Goal: Task Accomplishment & Management: Use online tool/utility

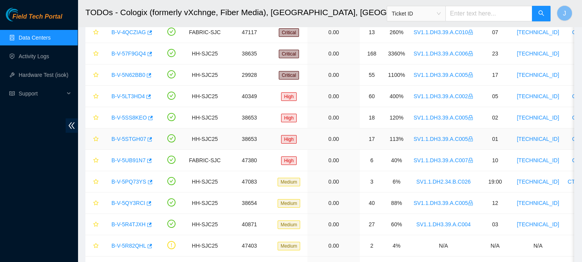
scroll to position [63, 0]
click at [128, 181] on link "B-V-5PQ73YS" at bounding box center [128, 181] width 35 height 6
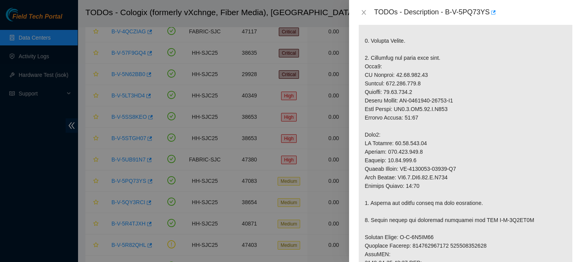
scroll to position [214, 0]
click at [368, 74] on p at bounding box center [466, 199] width 214 height 541
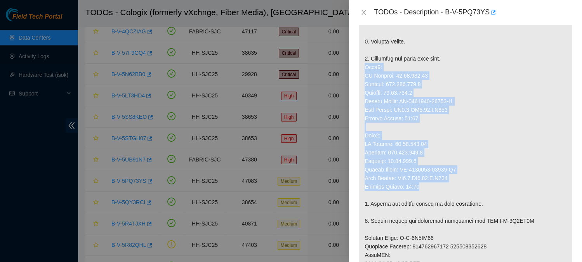
click at [425, 194] on p at bounding box center [466, 199] width 214 height 541
copy p "Node0: IP Address: 23.40.191.40 Netmask: 255.255.255.0 Gateway: 23.40.191.1 Ser…"
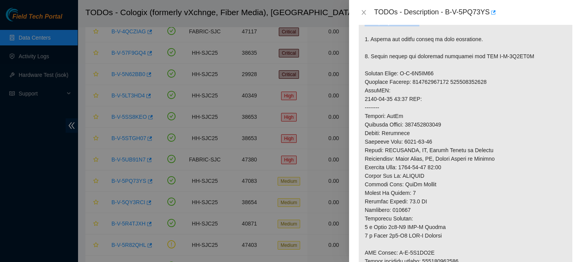
scroll to position [376, 0]
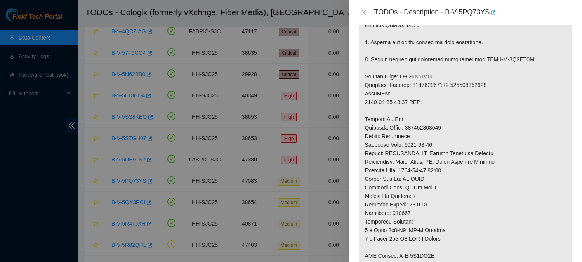
click at [432, 134] on p at bounding box center [466, 37] width 214 height 541
copy p "414739614433"
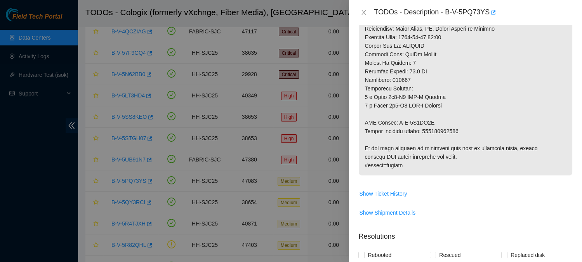
scroll to position [509, 0]
copy p "414739614444"
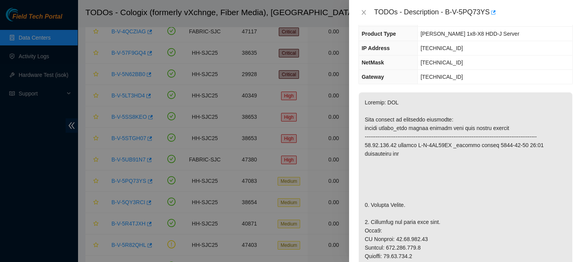
scroll to position [0, 0]
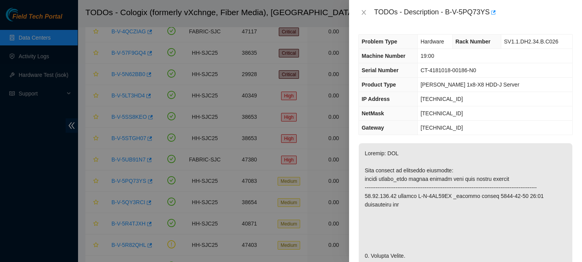
click at [422, 70] on span "CT-4181018-00186-N0" at bounding box center [449, 70] width 56 height 6
click at [469, 68] on span "CT-4181018-00186-N0" at bounding box center [449, 70] width 56 height 6
copy span "CT-4181018-00186"
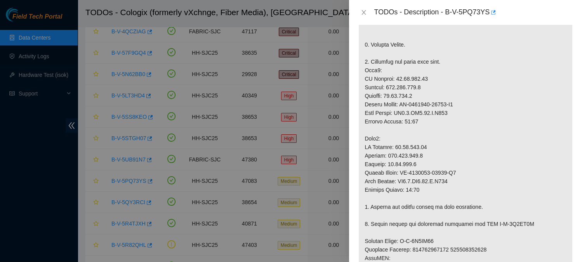
scroll to position [214, 0]
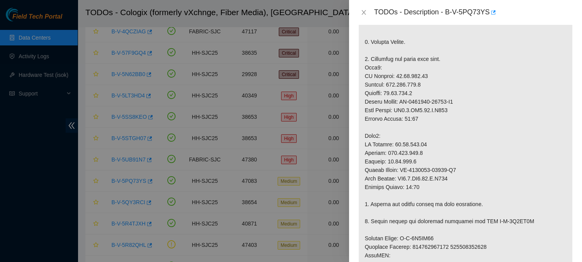
click at [407, 107] on p at bounding box center [466, 199] width 214 height 541
click at [453, 110] on p at bounding box center [466, 199] width 214 height 541
copy p "CT-4190614-00131"
click at [410, 148] on p at bounding box center [466, 199] width 214 height 541
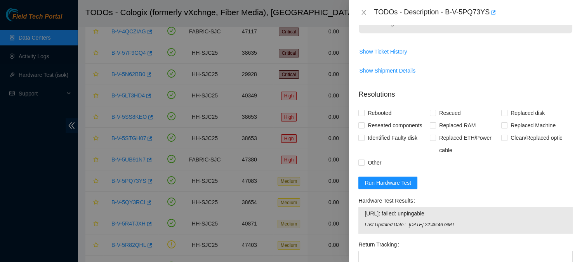
scroll to position [661, 0]
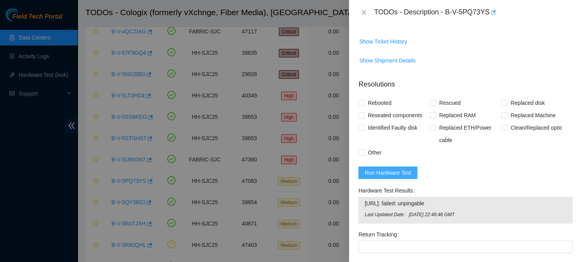
click at [398, 177] on span "Run Hardware Test" at bounding box center [388, 173] width 47 height 9
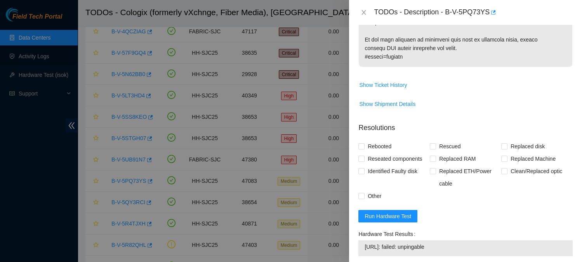
scroll to position [657, 0]
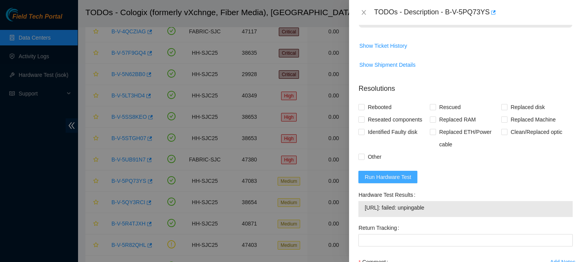
click at [410, 181] on span "Run Hardware Test" at bounding box center [388, 177] width 47 height 9
click at [366, 15] on icon "close" at bounding box center [364, 12] width 6 height 6
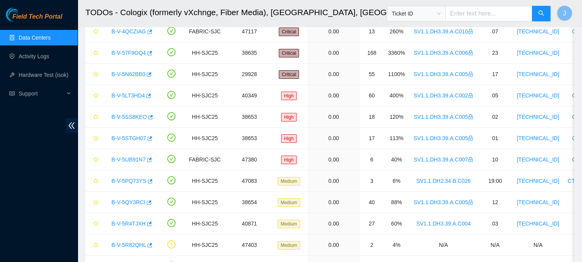
scroll to position [237, 0]
click at [39, 73] on link "Hardware Test (isok)" at bounding box center [44, 75] width 50 height 6
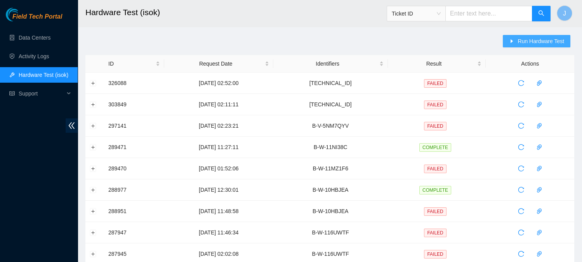
click at [530, 45] on button "Run Hardware Test" at bounding box center [537, 41] width 68 height 12
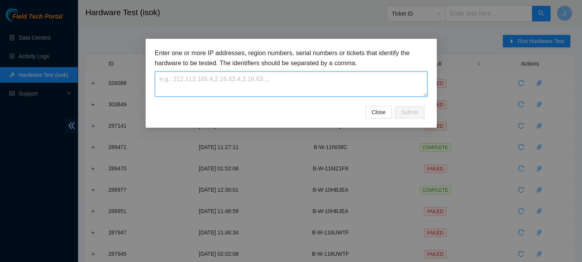
click at [253, 92] on textarea at bounding box center [291, 83] width 273 height 25
paste textarea "23.40.191.41"
type textarea "23.40.191.41"
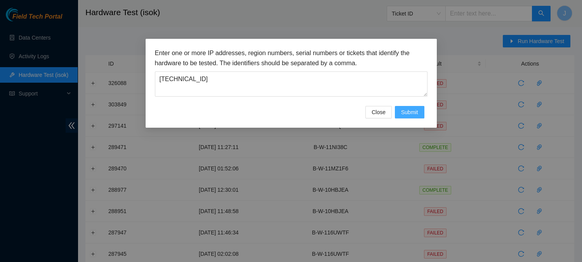
click at [400, 114] on button "Submit" at bounding box center [410, 112] width 30 height 12
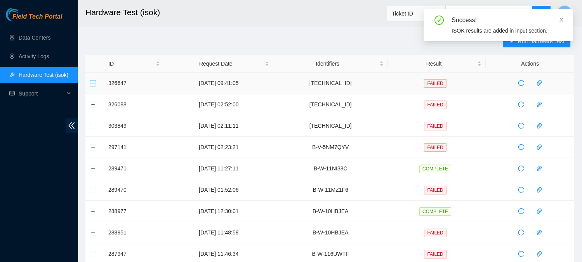
click at [90, 83] on button "Expand row" at bounding box center [93, 83] width 6 height 6
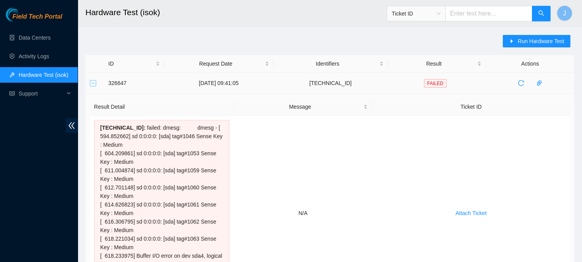
click at [96, 84] on button "Collapse row" at bounding box center [93, 83] width 6 height 6
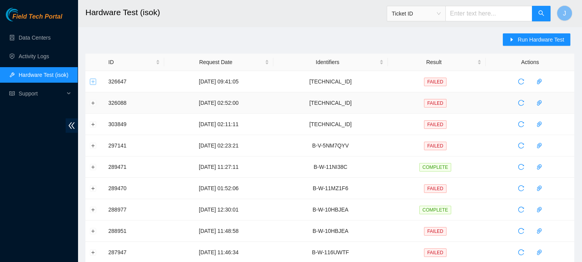
scroll to position [5, 0]
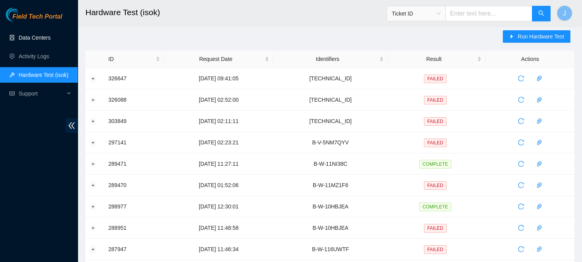
click at [38, 39] on link "Data Centers" at bounding box center [35, 38] width 32 height 6
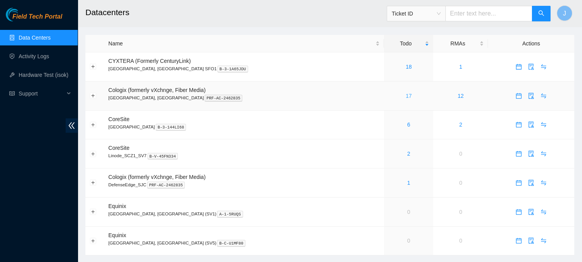
click at [406, 94] on link "17" at bounding box center [409, 96] width 6 height 6
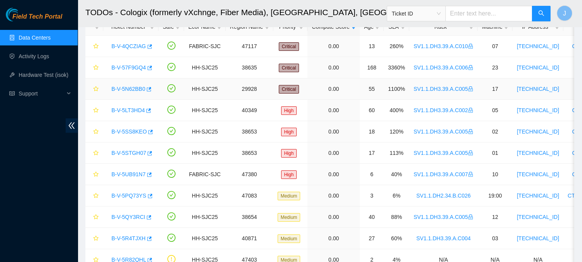
scroll to position [99, 0]
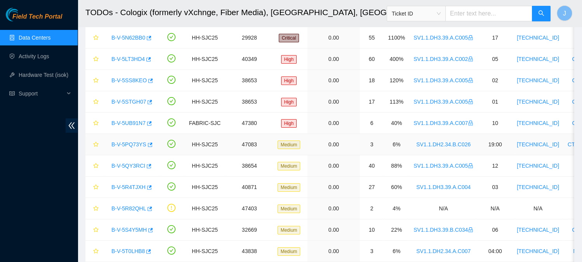
click at [123, 144] on link "B-V-5PQ73YS" at bounding box center [128, 144] width 35 height 6
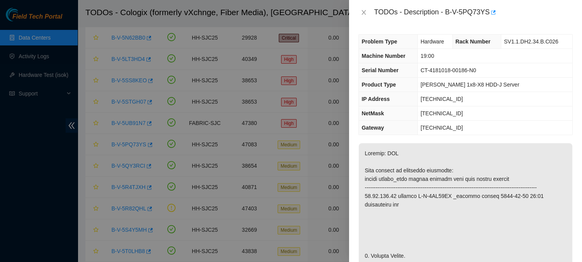
click at [449, 14] on div "TODOs - Description - B-V-5PQ73YS" at bounding box center [473, 12] width 199 height 12
click at [491, 12] on div "TODOs - Description - B-V-5PQ73YS" at bounding box center [473, 12] width 199 height 12
copy div "B-V-5PQ73YS"
click at [396, 121] on th "Gateway" at bounding box center [388, 128] width 59 height 14
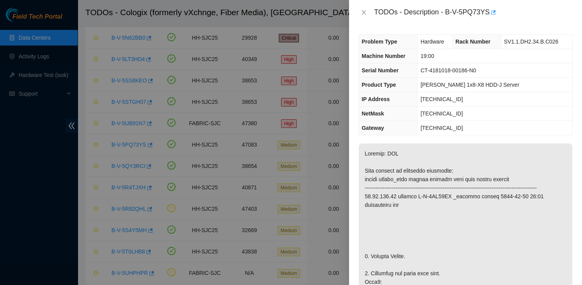
click at [422, 71] on span "CT-4181018-00186-N0" at bounding box center [449, 70] width 56 height 6
click at [422, 82] on span "[PERSON_NAME] 1x8-X8 HDD-J Server" at bounding box center [470, 85] width 99 height 6
click at [452, 85] on span "[PERSON_NAME] 1x8-X8 HDD-J Server" at bounding box center [470, 85] width 99 height 6
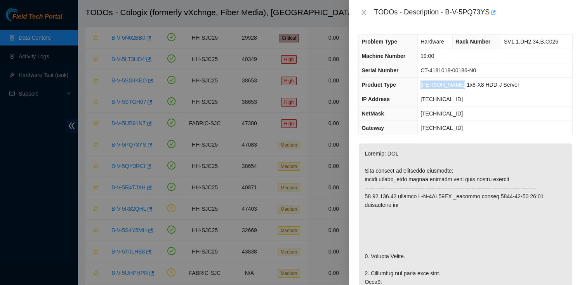
copy span "Ciara 1x8-X8"
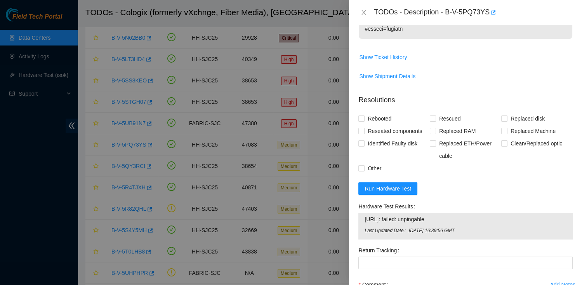
scroll to position [657, 0]
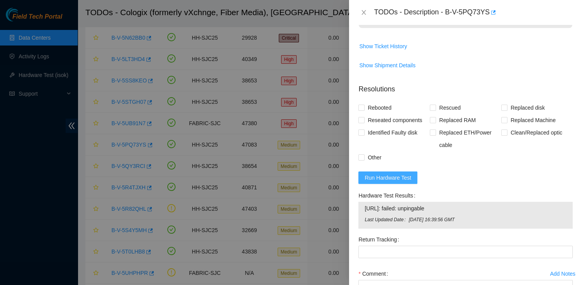
click at [403, 182] on span "Run Hardware Test" at bounding box center [388, 177] width 47 height 9
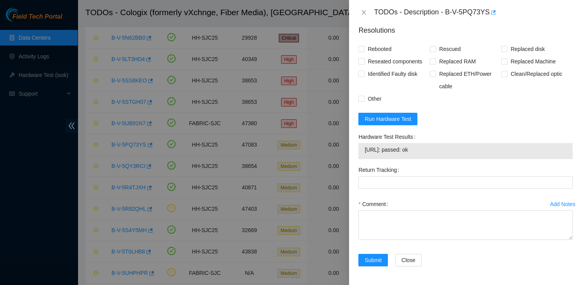
scroll to position [701, 0]
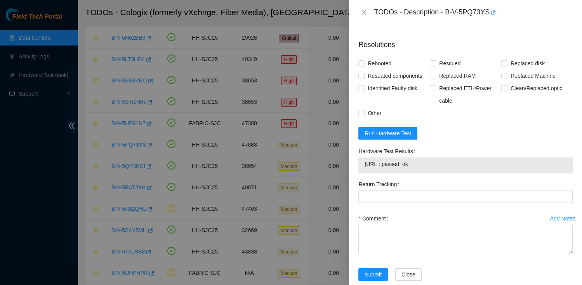
click at [411, 171] on td "23.40.191.40: passed: ok" at bounding box center [465, 165] width 203 height 12
click at [369, 168] on span "23.40.191.40: passed: ok" at bounding box center [466, 164] width 202 height 9
click at [429, 168] on span "23.40.191.40: passed: ok" at bounding box center [466, 164] width 202 height 9
copy span "23.40.191.40: passed: ok"
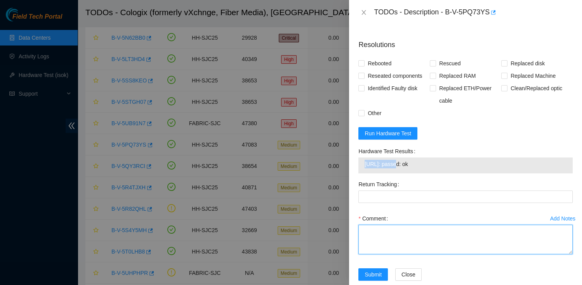
click at [403, 242] on textarea "Comment" at bounding box center [465, 239] width 214 height 30
paste textarea "Hooked up monitor & keyboard Powered down machine Removed machine s/n: CT-41810…"
click at [421, 254] on textarea "Hooked up monitor & keyboard Powered down machine Removed machine s/n: CT-41810…" at bounding box center [465, 239] width 214 height 30
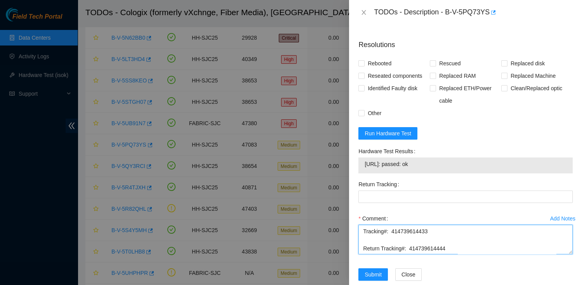
click at [421, 254] on textarea "Hooked up monitor & keyboard Powered down machine Removed machine s/n: CT-41810…" at bounding box center [465, 239] width 214 height 30
type textarea "Hooked up monitor & keyboard Powered down machine Removed machine s/n: CT-41810…"
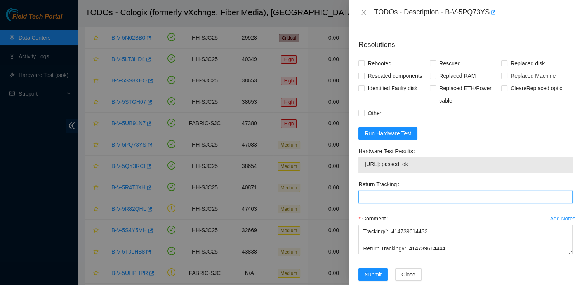
click at [395, 200] on Tracking "Return Tracking" at bounding box center [465, 196] width 214 height 12
paste Tracking "414739614444"
type Tracking "414739614444"
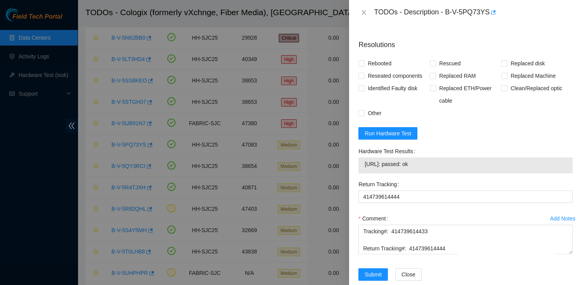
click at [406, 212] on div "Return Tracking 414739614444" at bounding box center [465, 195] width 221 height 34
click at [363, 66] on input "Rebooted" at bounding box center [360, 62] width 5 height 5
checkbox input "true"
click at [447, 70] on span "Rescued" at bounding box center [450, 63] width 28 height 12
click at [435, 66] on input "Rescued" at bounding box center [432, 62] width 5 height 5
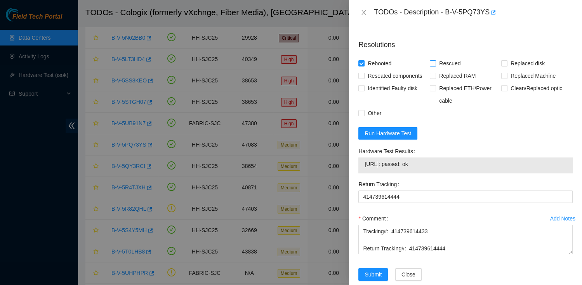
checkbox input "true"
click at [520, 70] on span "Replaced disk" at bounding box center [528, 63] width 40 height 12
click at [507, 66] on input "Replaced disk" at bounding box center [503, 62] width 5 height 5
checkbox input "true"
click at [371, 116] on span "Other" at bounding box center [375, 113] width 20 height 12
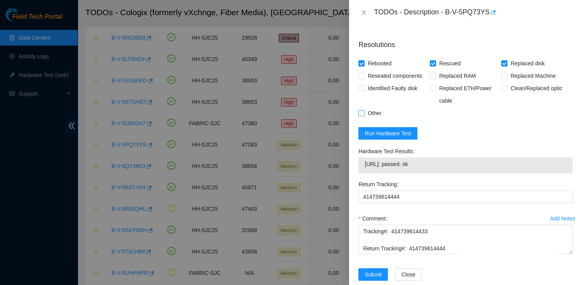
click at [364, 115] on input "Other" at bounding box center [360, 112] width 5 height 5
checkbox input "true"
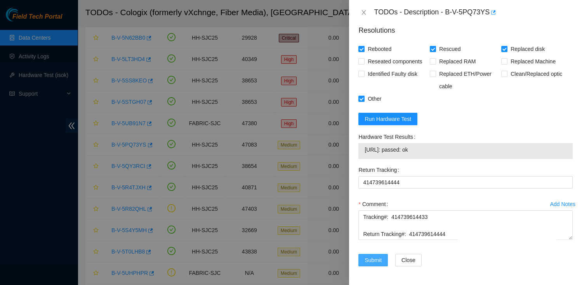
click at [370, 258] on span "Submit" at bounding box center [373, 260] width 17 height 9
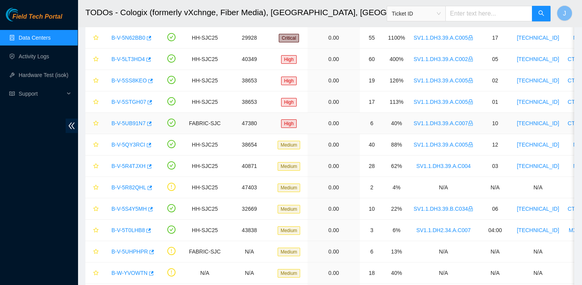
scroll to position [183, 0]
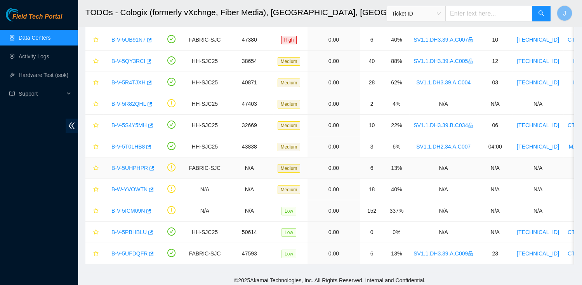
click at [131, 168] on div "B-V-5UHPHPR" at bounding box center [131, 168] width 47 height 12
click at [136, 165] on link "B-V-5UHPHPR" at bounding box center [129, 168] width 37 height 6
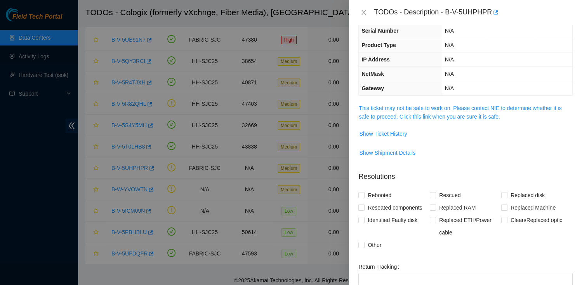
scroll to position [35, 0]
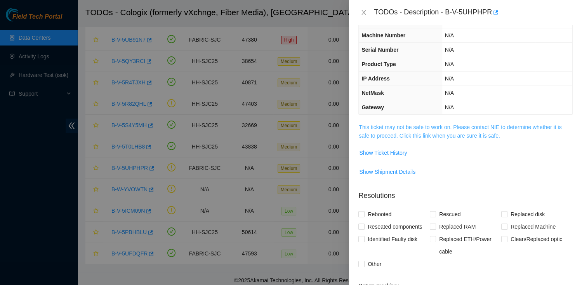
click at [414, 124] on link "This ticket may not be safe to work on. Please contact NIE to determine whether…" at bounding box center [460, 131] width 203 height 15
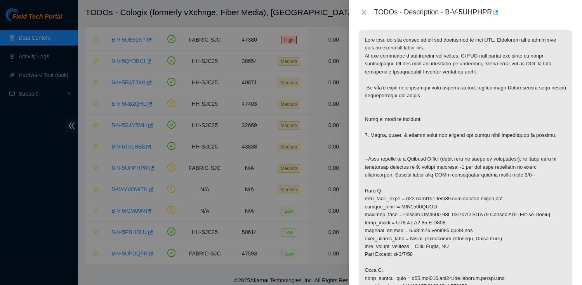
scroll to position [202, 0]
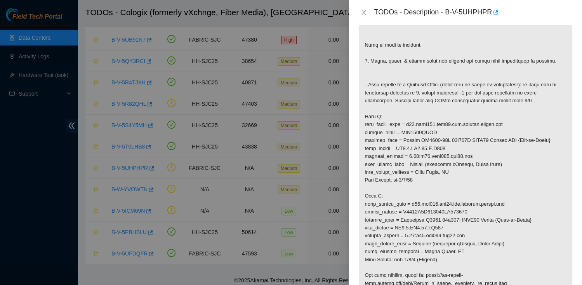
click at [367, 115] on p at bounding box center [466, 168] width 214 height 424
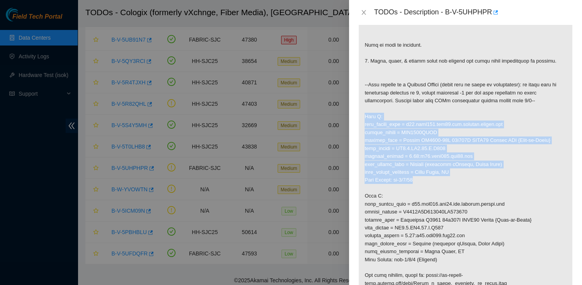
click at [420, 177] on p at bounding box center [466, 168] width 214 height 424
copy p "Side A: fqdn_router_name = r02.leaf106.sjc01.fab.netarch.akamai.com serial_numb…"
click at [367, 195] on p at bounding box center [466, 168] width 214 height 424
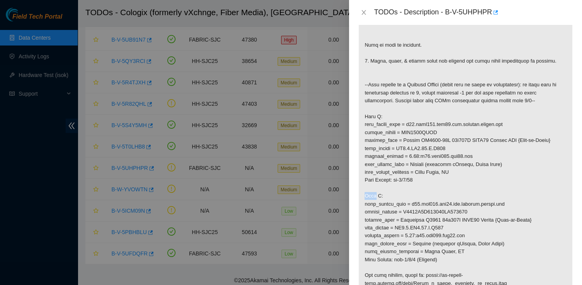
click at [367, 195] on p at bounding box center [466, 168] width 214 height 424
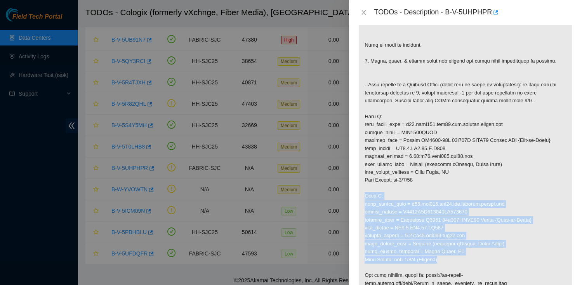
click at [445, 257] on p at bounding box center [466, 168] width 214 height 424
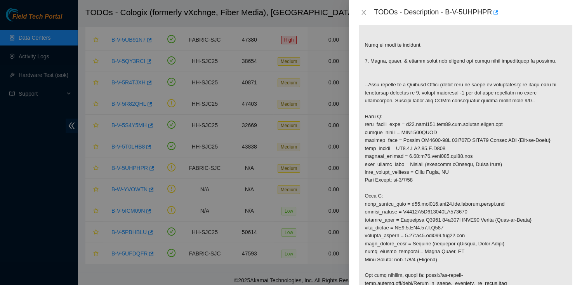
click at [379, 174] on p at bounding box center [466, 168] width 214 height 424
click at [361, 14] on icon "close" at bounding box center [364, 12] width 6 height 6
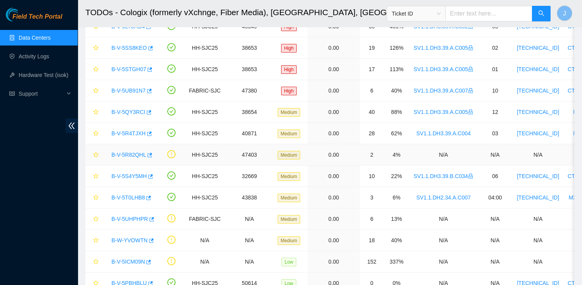
scroll to position [110, 0]
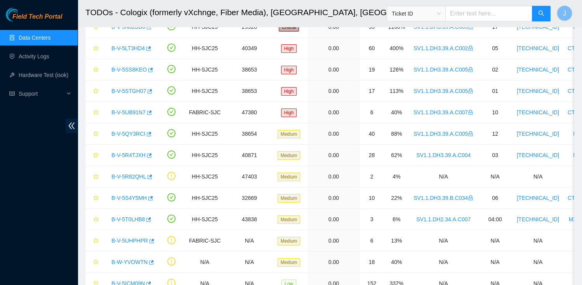
click at [483, 18] on input "text" at bounding box center [488, 14] width 87 height 16
paste input "B-W-WQ1IIB"
type input "B-W-WQ1IIB"
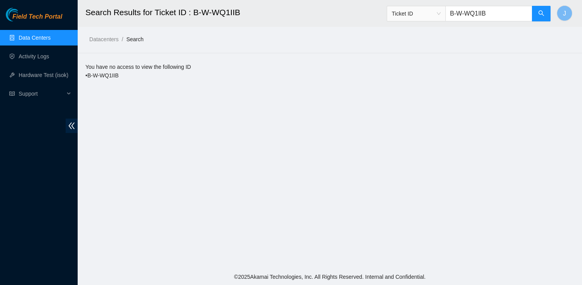
click at [104, 75] on div "You have no access to view the following ID • B-W-WQ1IIB" at bounding box center [329, 71] width 489 height 17
click at [46, 37] on link "Data Centers" at bounding box center [35, 38] width 32 height 6
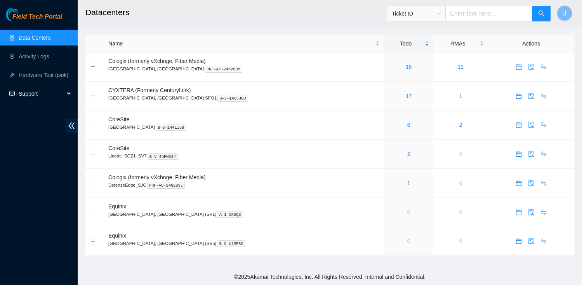
click at [32, 95] on span "Support" at bounding box center [42, 94] width 46 height 16
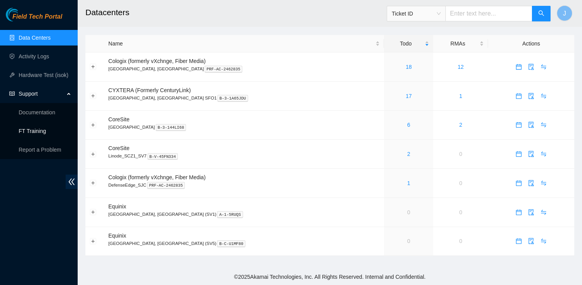
click at [37, 134] on link "FT Training" at bounding box center [33, 131] width 28 height 6
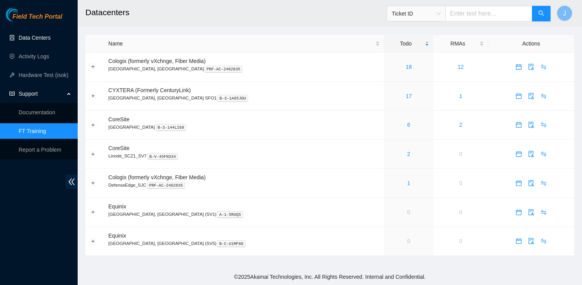
click at [47, 35] on link "Data Centers" at bounding box center [35, 38] width 32 height 6
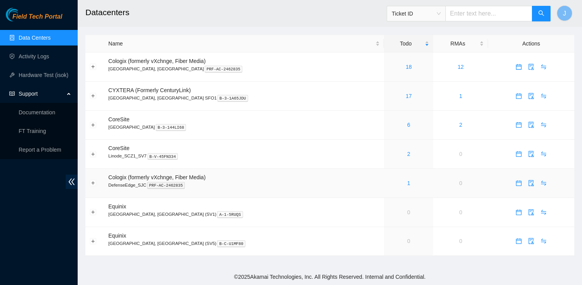
click at [388, 185] on div "1" at bounding box center [408, 183] width 41 height 9
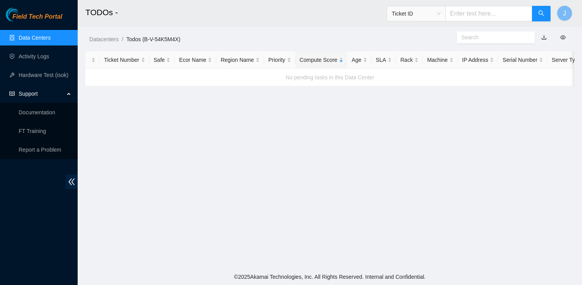
click at [50, 38] on link "Data Centers" at bounding box center [35, 38] width 32 height 6
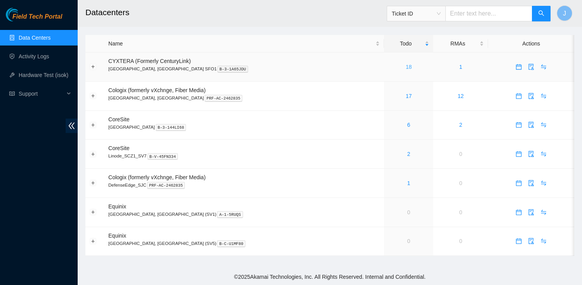
click at [406, 67] on link "18" at bounding box center [409, 67] width 6 height 6
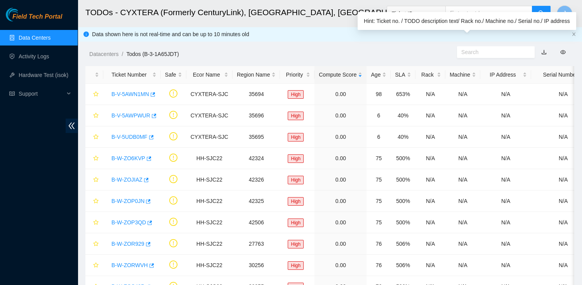
click at [482, 52] on input "text" at bounding box center [492, 52] width 63 height 9
paste input "B-V-5UHPHPR"
type input "B-V-5UHPHPR"
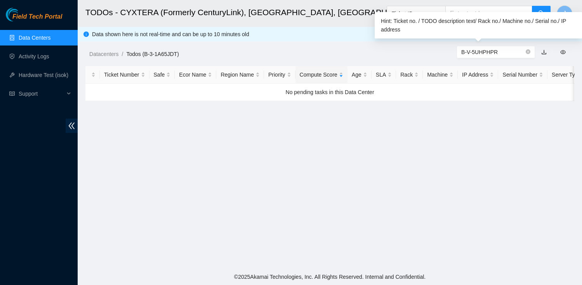
drag, startPoint x: 505, startPoint y: 50, endPoint x: 412, endPoint y: 46, distance: 93.7
click at [412, 46] on div "Datacenters / Todos (B-3-1A65JDT) / B-V-5UHPHPR" at bounding box center [330, 36] width 504 height 43
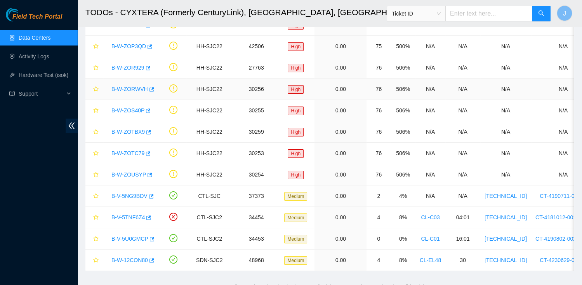
scroll to position [183, 0]
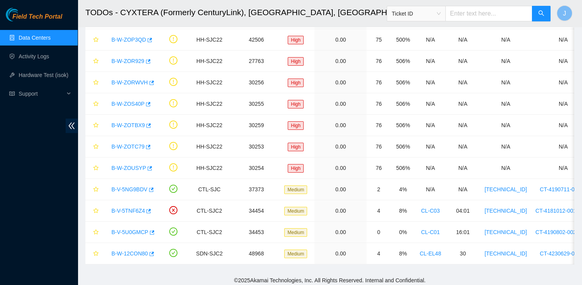
click at [42, 41] on link "Data Centers" at bounding box center [35, 38] width 32 height 6
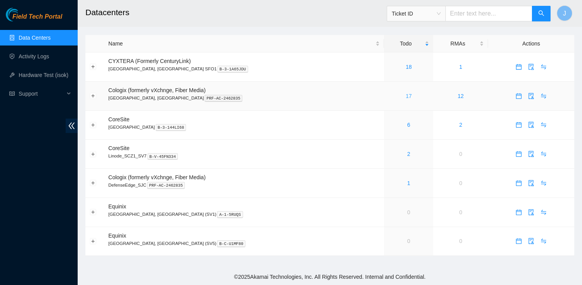
click at [406, 96] on link "17" at bounding box center [409, 96] width 6 height 6
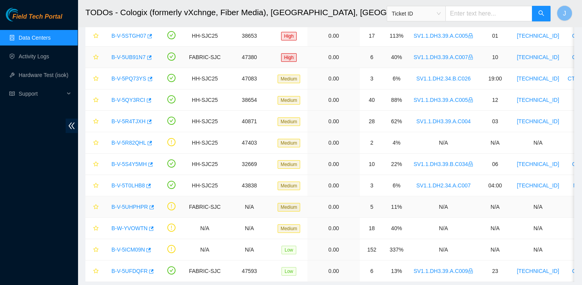
scroll to position [170, 0]
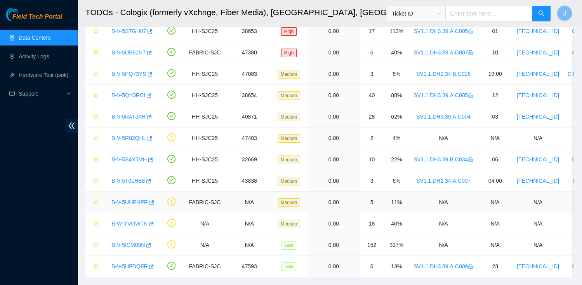
click at [136, 199] on link "B-V-5UHPHPR" at bounding box center [129, 202] width 37 height 6
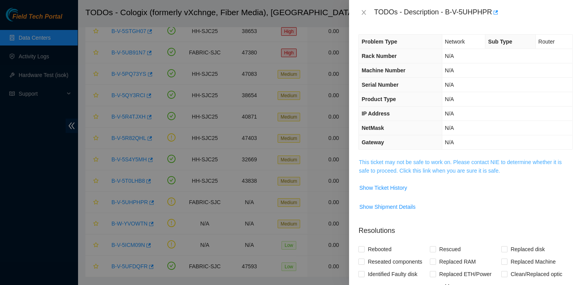
click at [443, 169] on link "This ticket may not be safe to work on. Please contact NIE to determine whether…" at bounding box center [460, 166] width 203 height 15
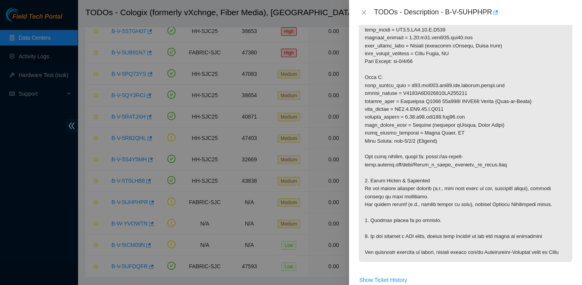
scroll to position [321, 0]
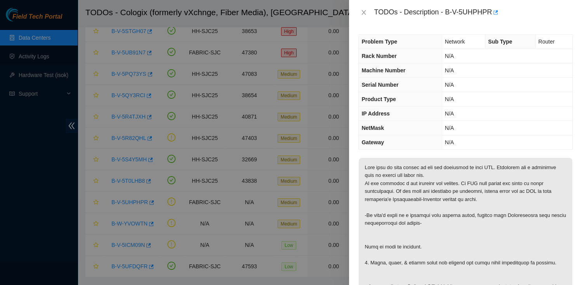
scroll to position [321, 0]
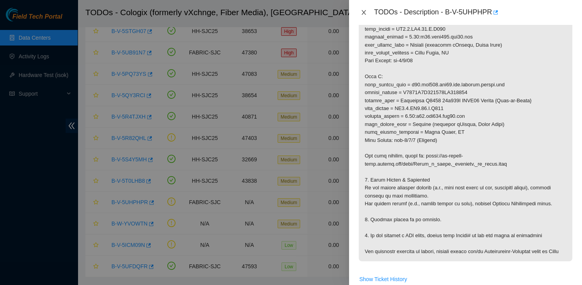
click at [363, 13] on icon "close" at bounding box center [364, 12] width 6 height 6
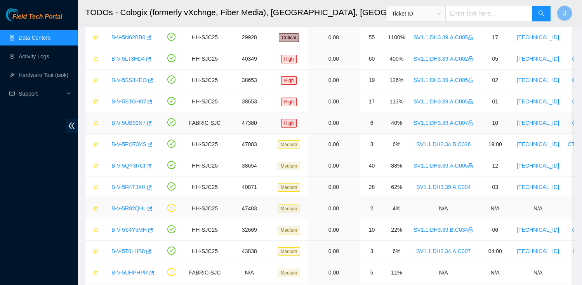
scroll to position [106, 0]
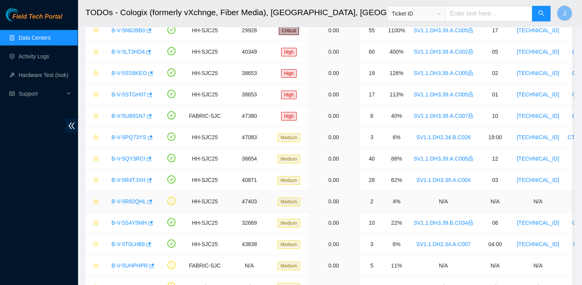
click at [129, 204] on div "B-V-5R82QHL" at bounding box center [131, 201] width 47 height 12
click at [129, 202] on link "B-V-5R82QHL" at bounding box center [128, 201] width 35 height 6
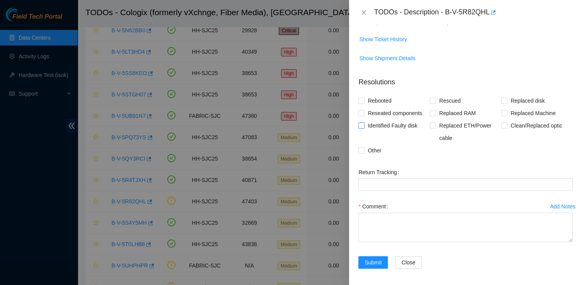
scroll to position [0, 0]
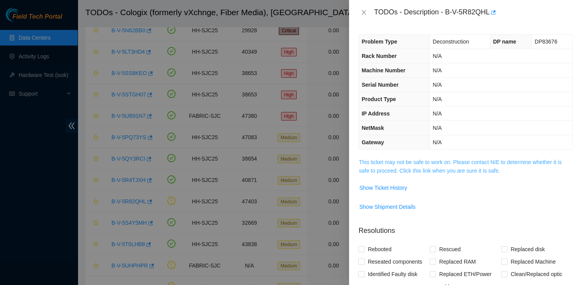
click at [416, 159] on link "This ticket may not be safe to work on. Please contact NIE to determine whether…" at bounding box center [460, 166] width 203 height 15
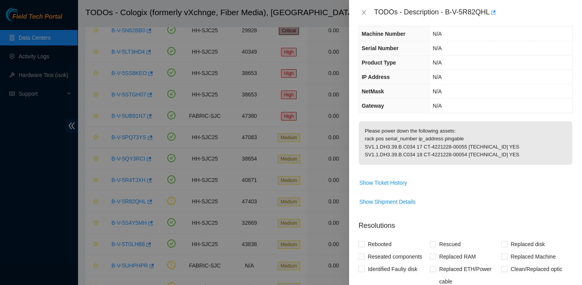
scroll to position [40, 0]
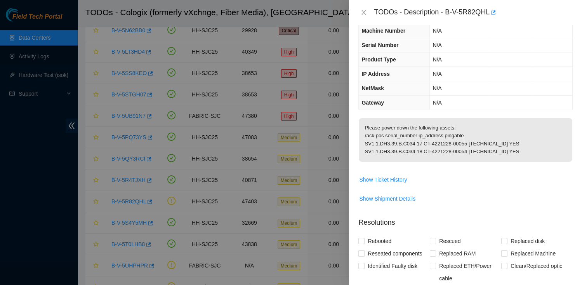
click at [447, 11] on div "TODOs - Description - B-V-5R82QHL" at bounding box center [473, 12] width 199 height 12
click at [490, 14] on div "TODOs - Description - B-V-5R82QHL" at bounding box center [473, 12] width 199 height 12
copy div "B-V-5R82QHL"
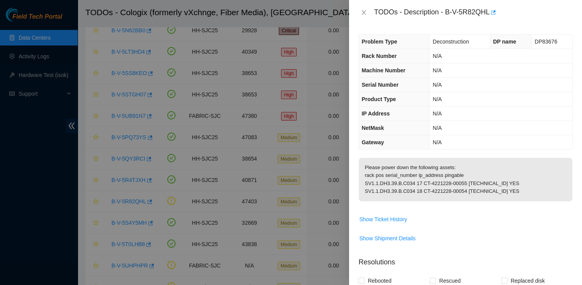
click at [544, 41] on span "DP83676" at bounding box center [546, 41] width 23 height 6
copy span "DP83676"
